Goal: Check status: Check status

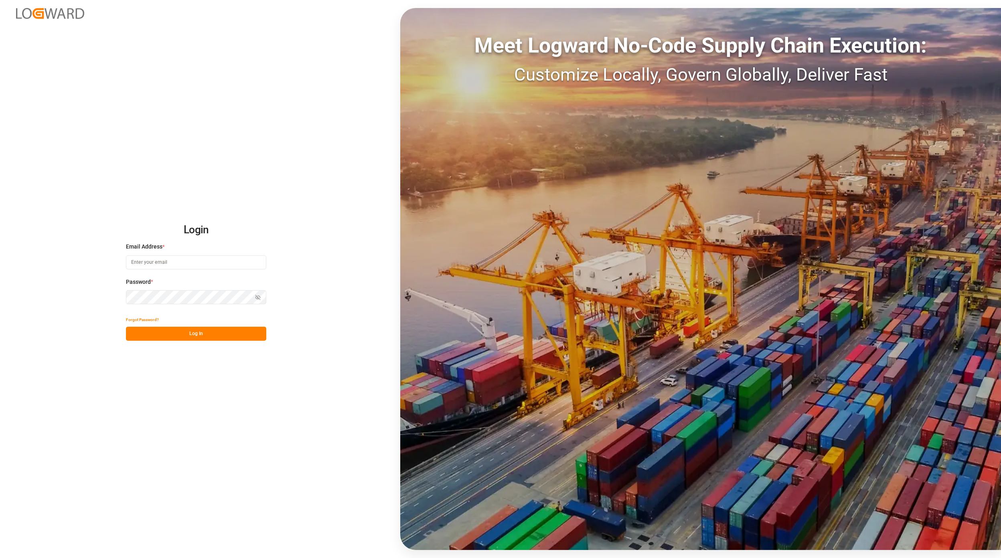
type input "[EMAIL_ADDRESS][PERSON_NAME][DOMAIN_NAME]"
click at [185, 326] on div "Forgot Password?" at bounding box center [196, 320] width 140 height 14
click at [225, 328] on button "Log In" at bounding box center [196, 334] width 140 height 14
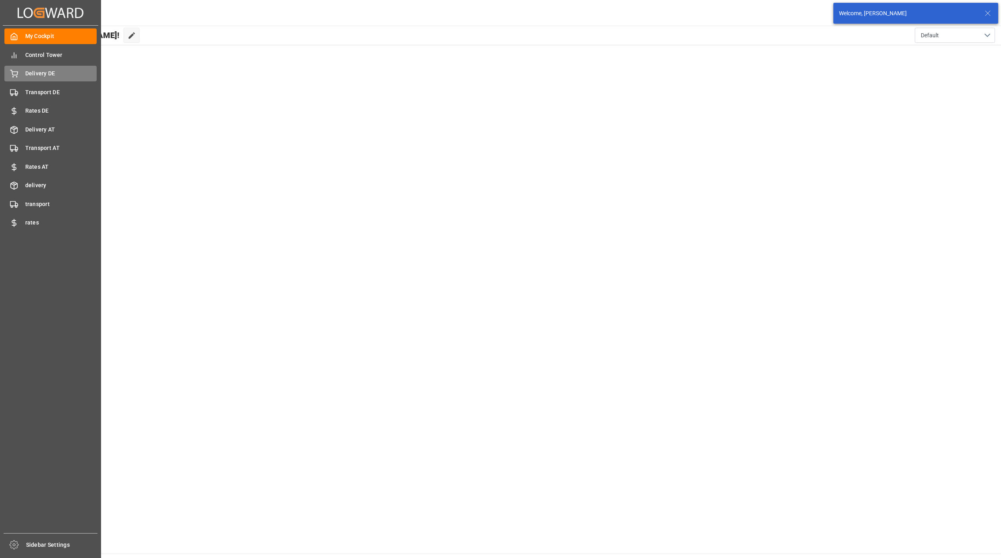
click at [28, 76] on span "Delivery DE" at bounding box center [61, 73] width 72 height 8
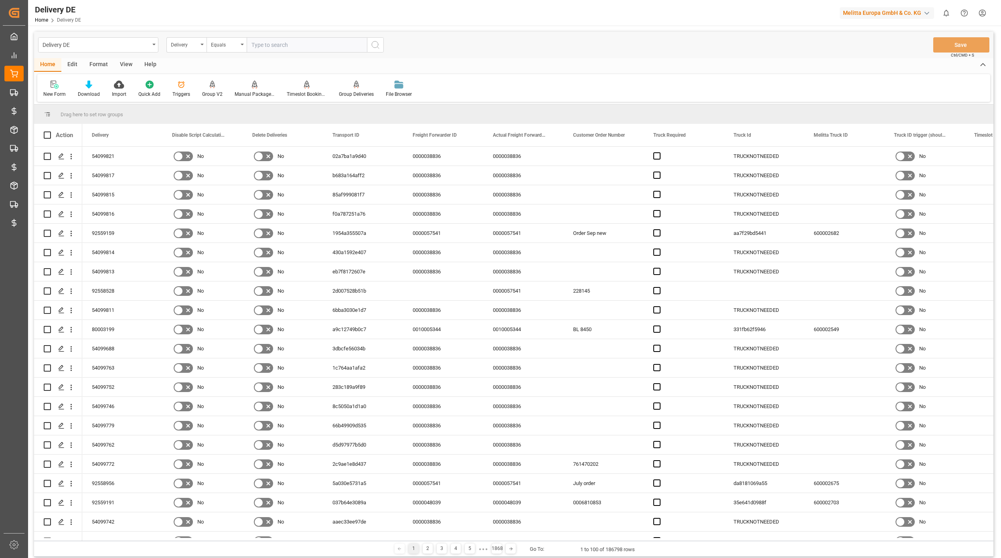
click at [280, 49] on input "text" at bounding box center [307, 44] width 120 height 15
type input "92557912"
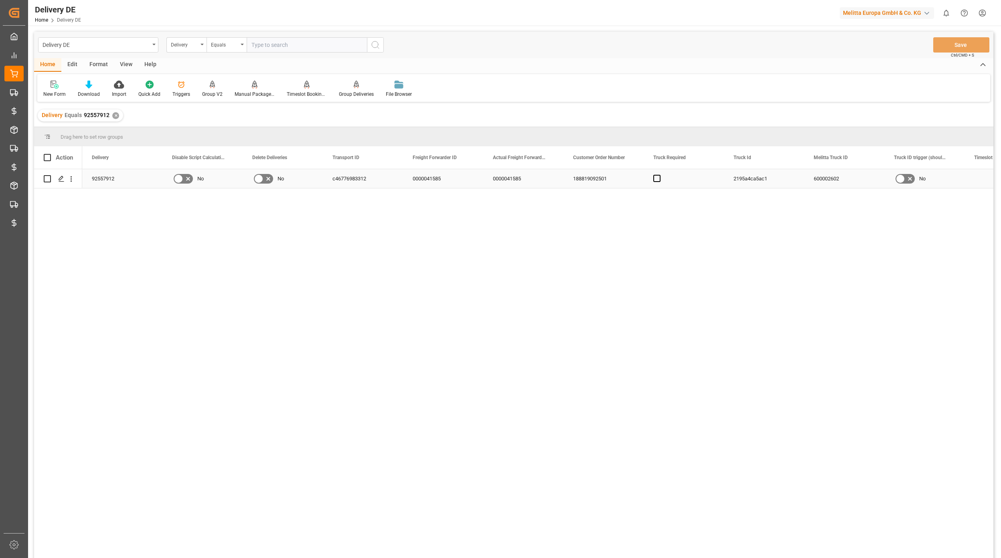
click at [326, 182] on div "c46776983312" at bounding box center [363, 178] width 80 height 19
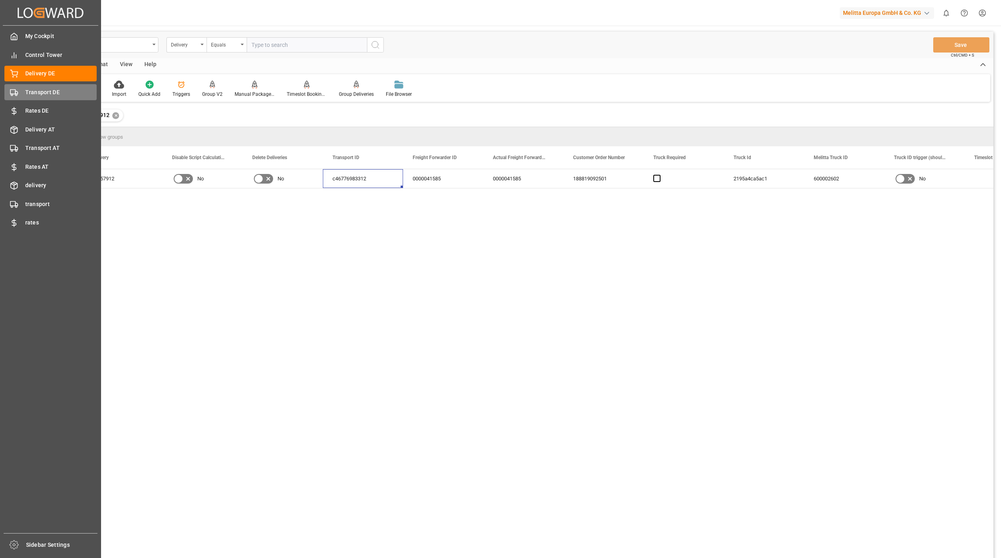
click at [42, 93] on span "Transport DE" at bounding box center [61, 92] width 72 height 8
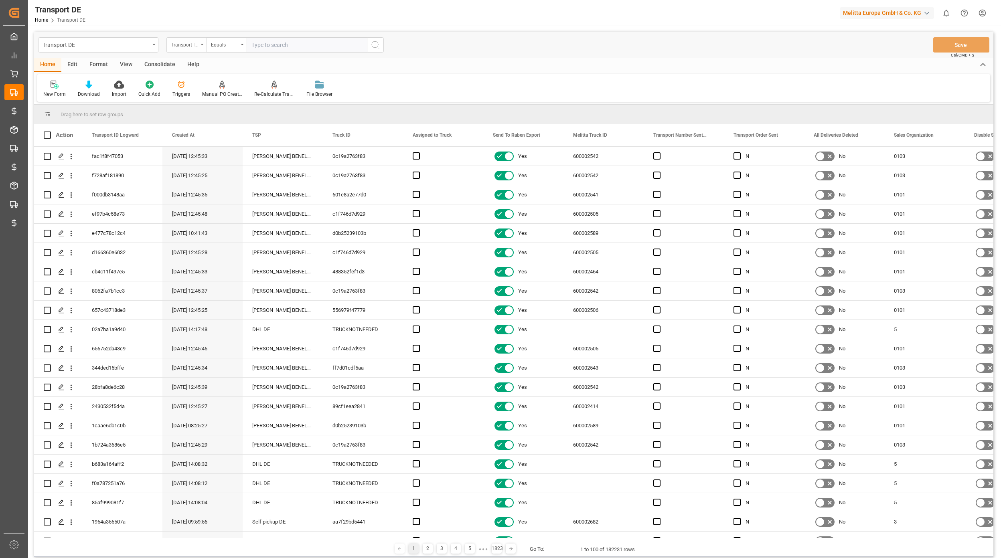
click at [199, 47] on div "Transport ID Logward" at bounding box center [186, 44] width 40 height 15
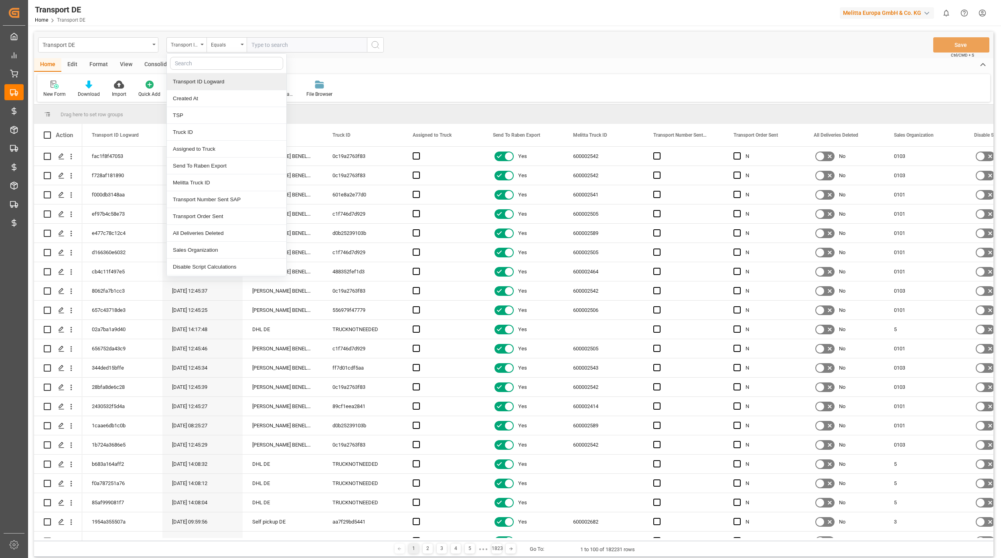
click at [204, 83] on div "Transport ID Logward" at bounding box center [226, 81] width 119 height 17
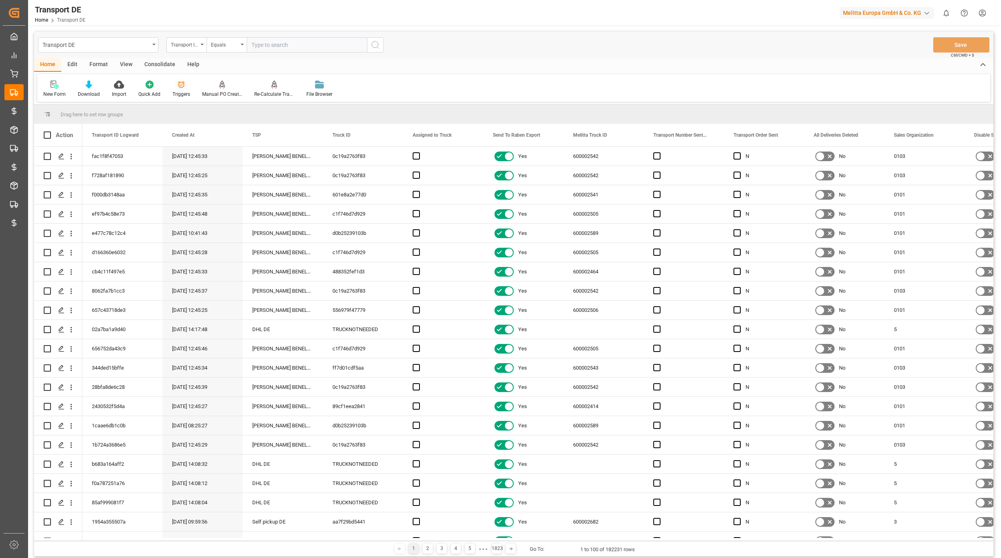
click at [173, 84] on div at bounding box center [181, 84] width 18 height 8
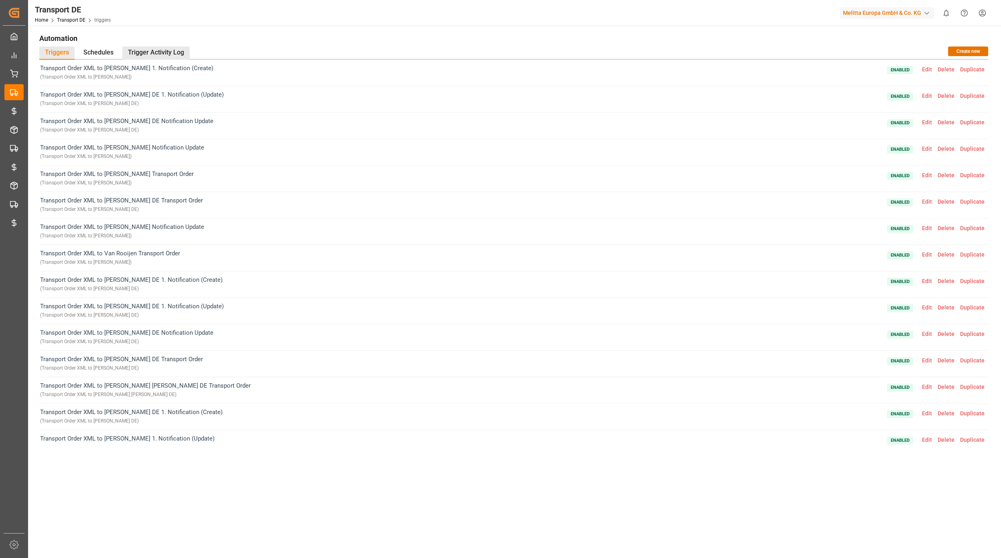
click at [140, 48] on div "Trigger Activity Log" at bounding box center [155, 52] width 67 height 13
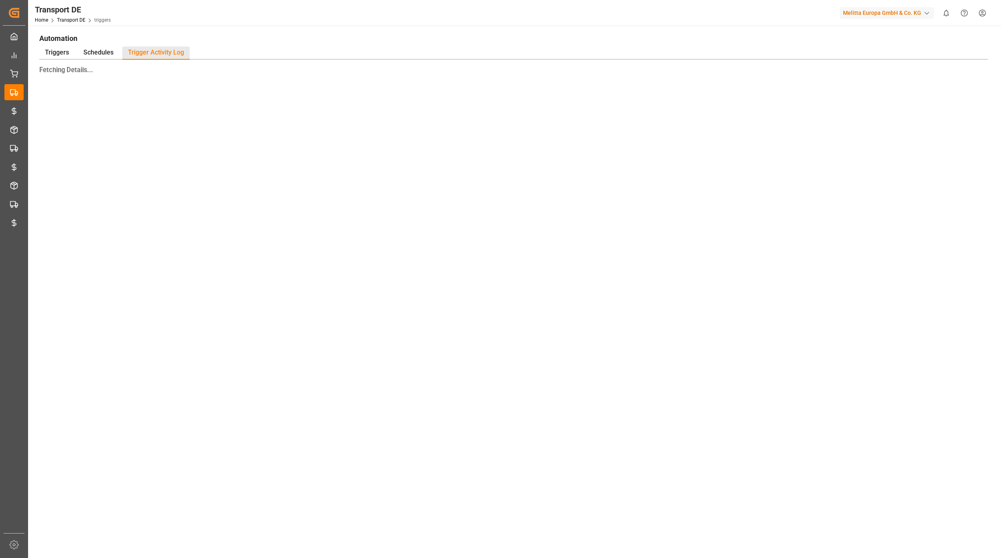
click at [444, 51] on div "Triggers Schedules Trigger Activity Log" at bounding box center [513, 52] width 948 height 13
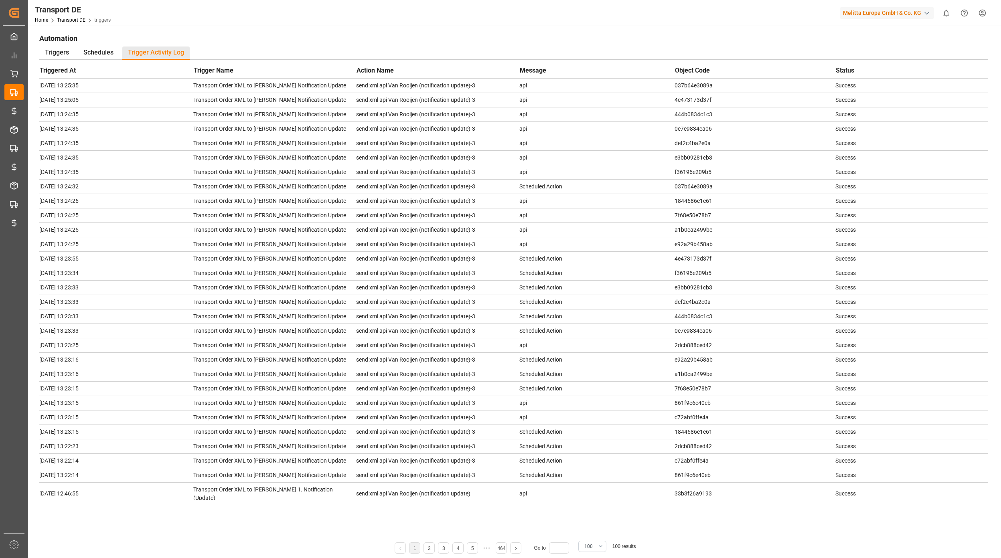
drag, startPoint x: 600, startPoint y: 546, endPoint x: 602, endPoint y: 530, distance: 16.1
click at [600, 547] on button "100" at bounding box center [592, 546] width 28 height 11
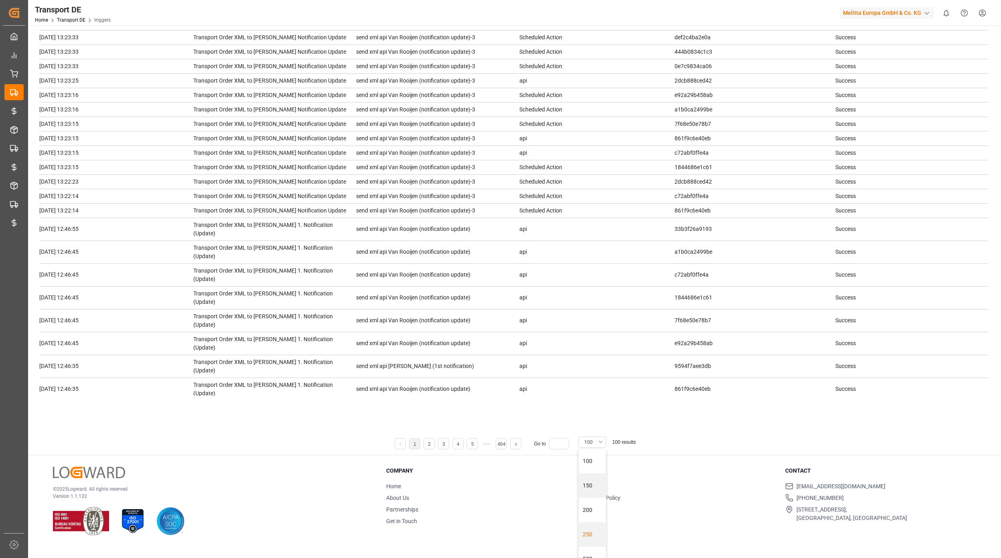
scroll to position [92, 0]
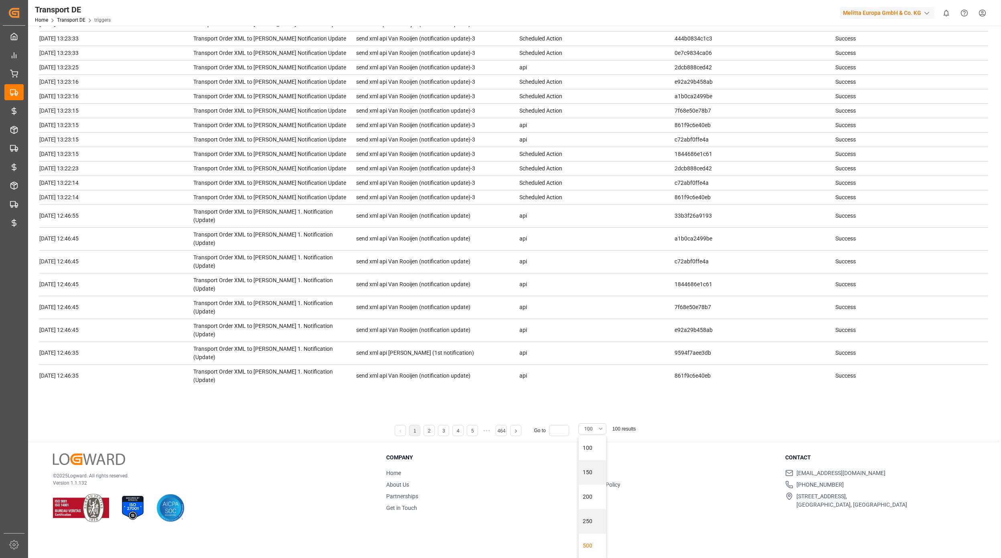
click at [592, 542] on div "500" at bounding box center [591, 546] width 27 height 24
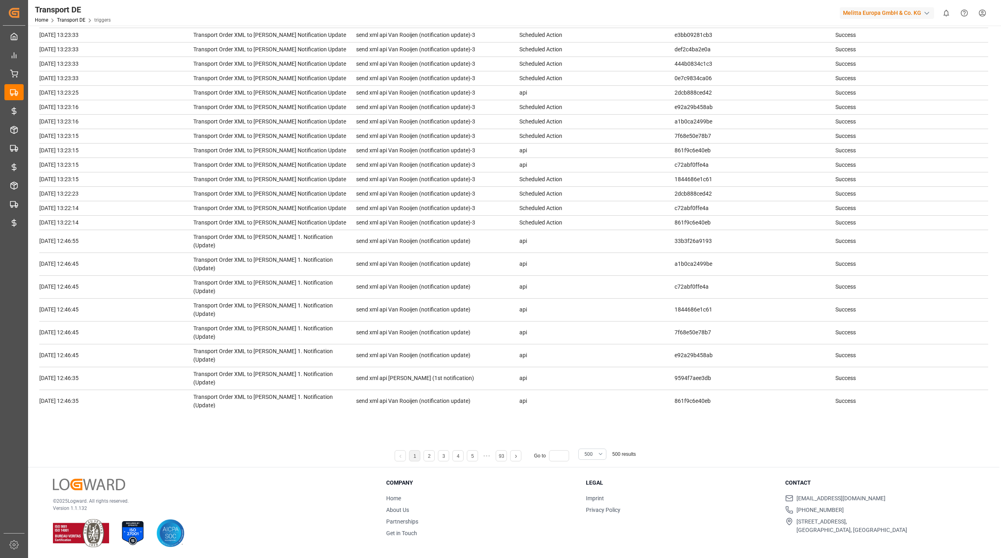
scroll to position [5136, 0]
